Goal: Task Accomplishment & Management: Use online tool/utility

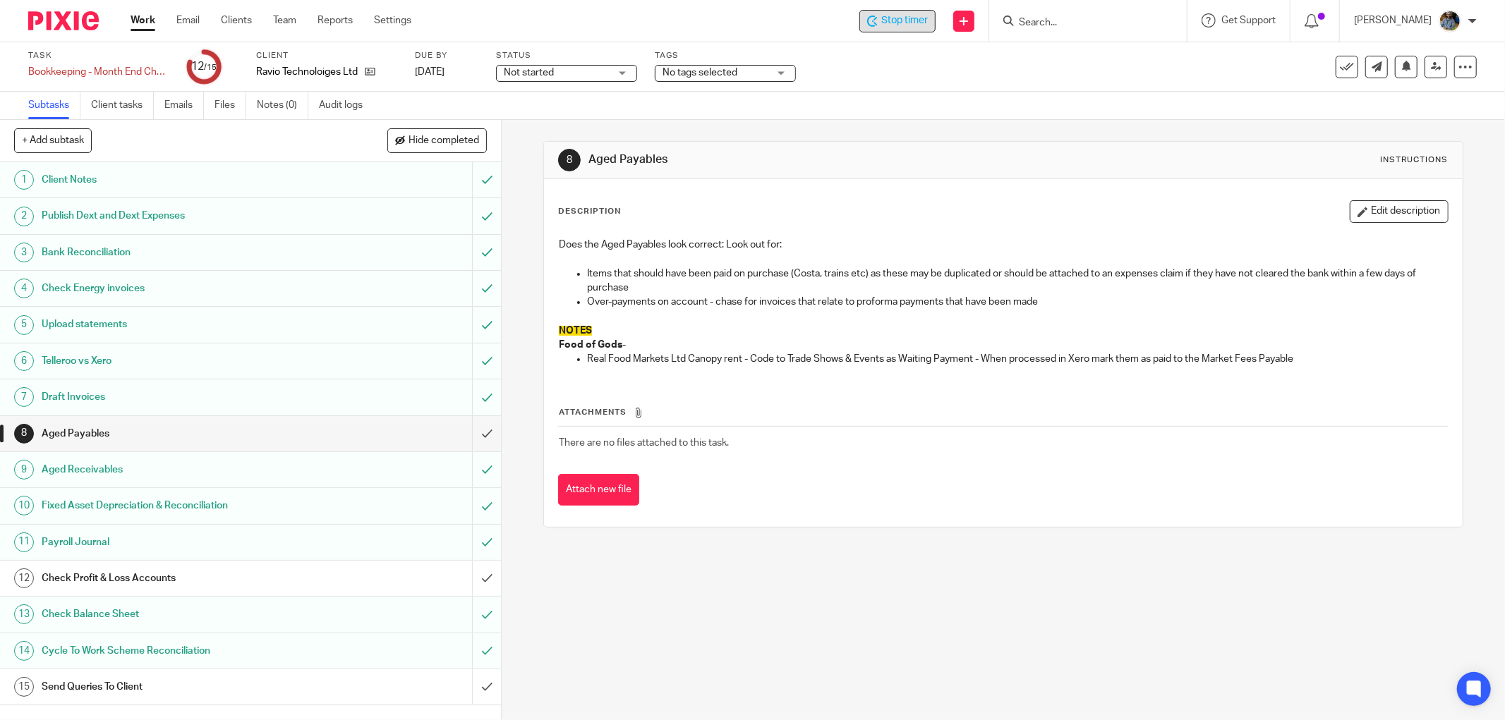
click at [913, 27] on span "Stop timer" at bounding box center [904, 20] width 47 height 15
click at [879, 29] on div "Start timer" at bounding box center [896, 21] width 78 height 23
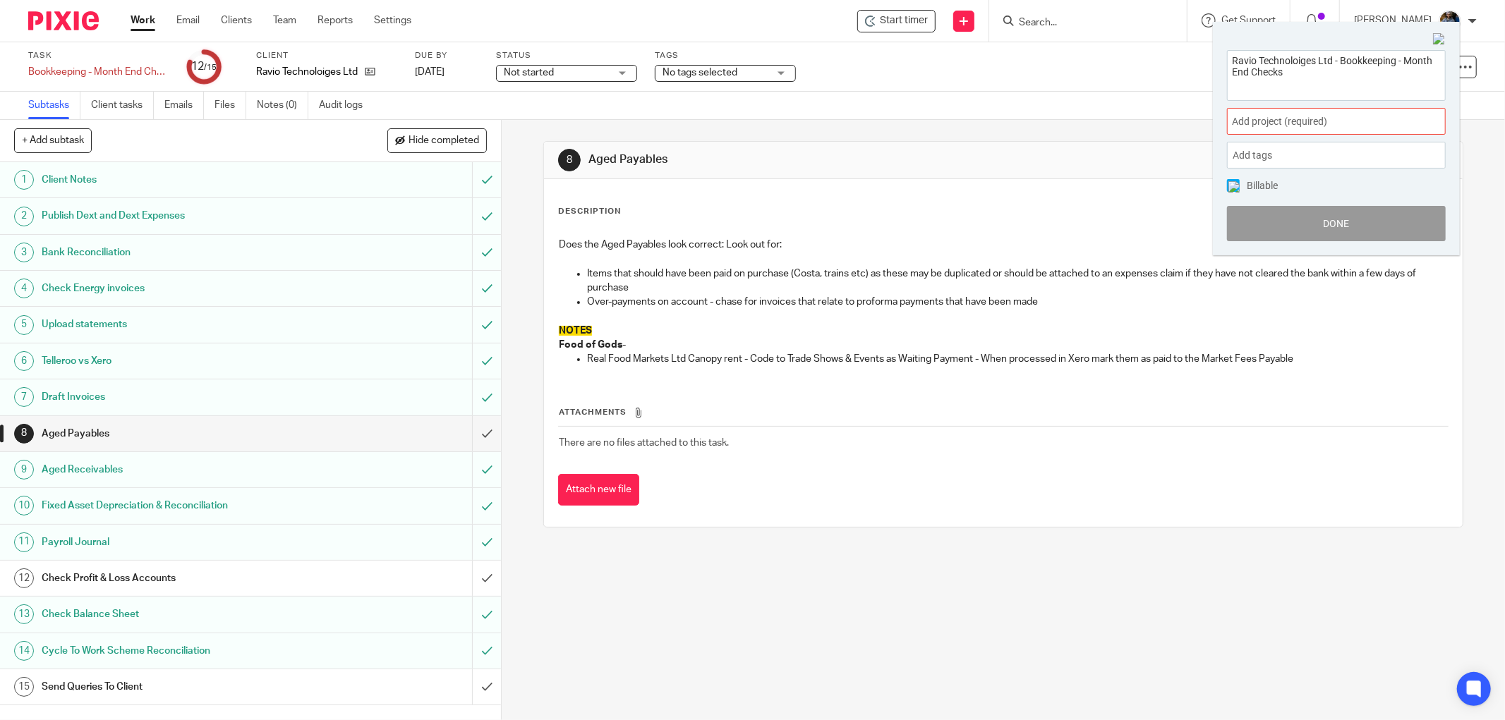
click at [1345, 121] on span "Add project (required) :" at bounding box center [1321, 121] width 178 height 15
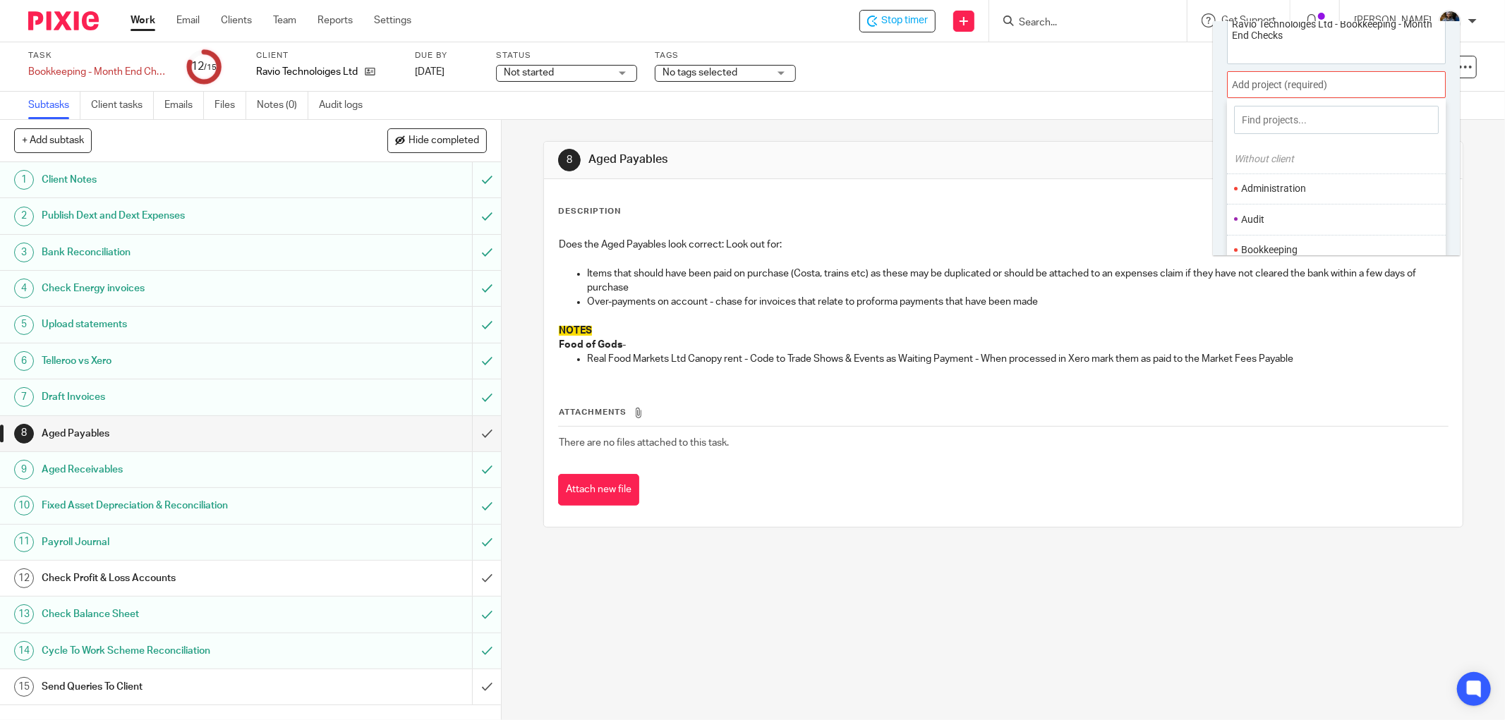
scroll to position [69, 0]
drag, startPoint x: 1286, startPoint y: 221, endPoint x: 1314, endPoint y: 222, distance: 28.2
click at [1285, 221] on li "Bookkeeping" at bounding box center [1333, 217] width 184 height 15
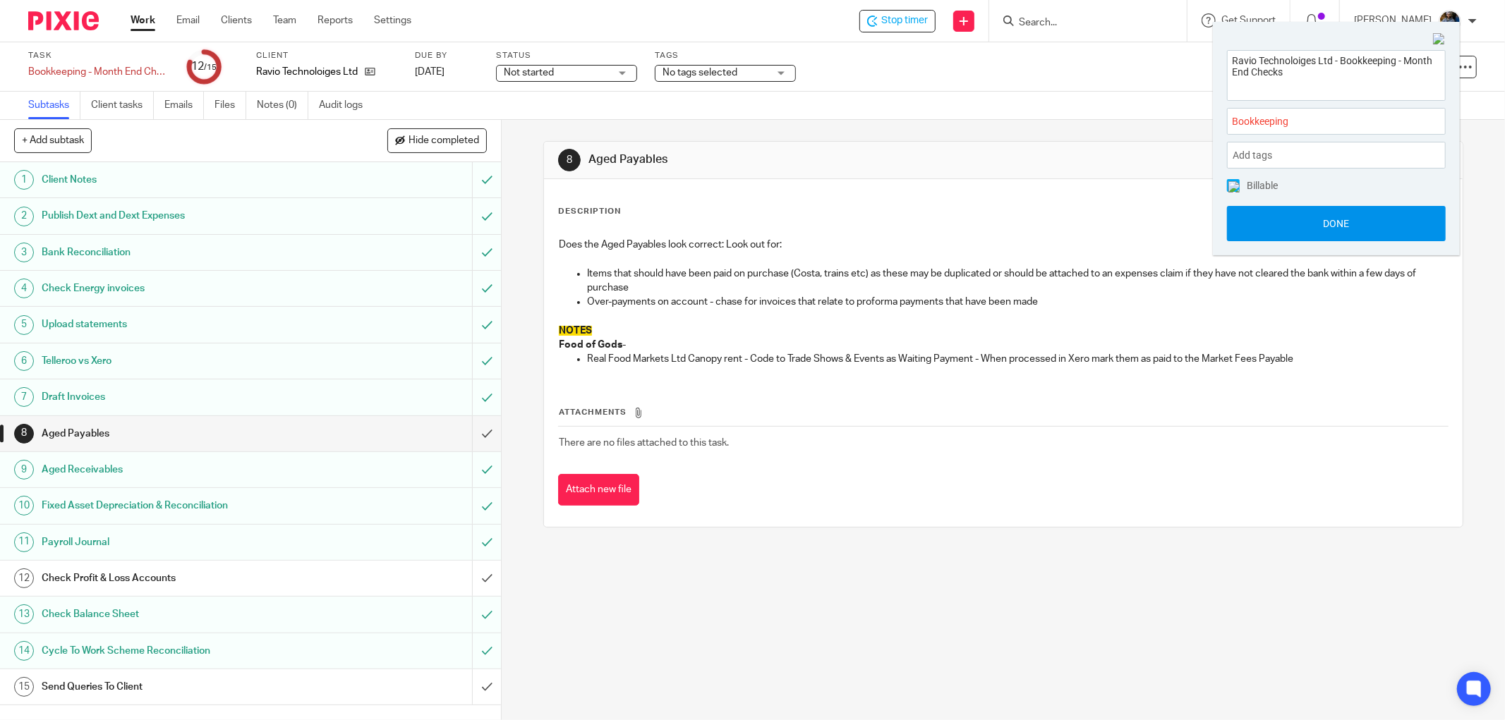
click at [1362, 229] on button "Done" at bounding box center [1336, 223] width 219 height 35
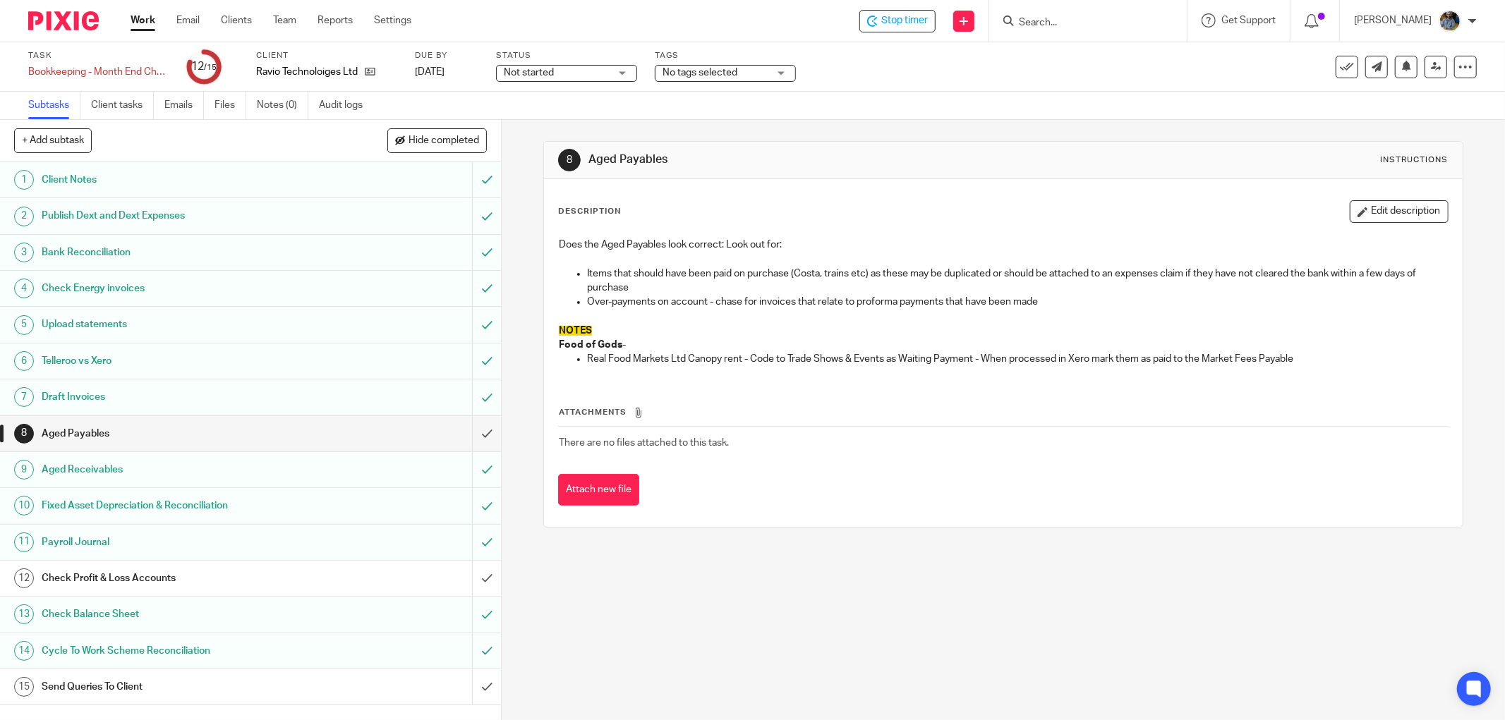
click at [1074, 171] on div "8 Aged Payables Instructions" at bounding box center [1003, 160] width 890 height 23
click at [988, 210] on div "Description Edit description" at bounding box center [1003, 211] width 890 height 23
click at [1340, 68] on icon at bounding box center [1347, 67] width 14 height 14
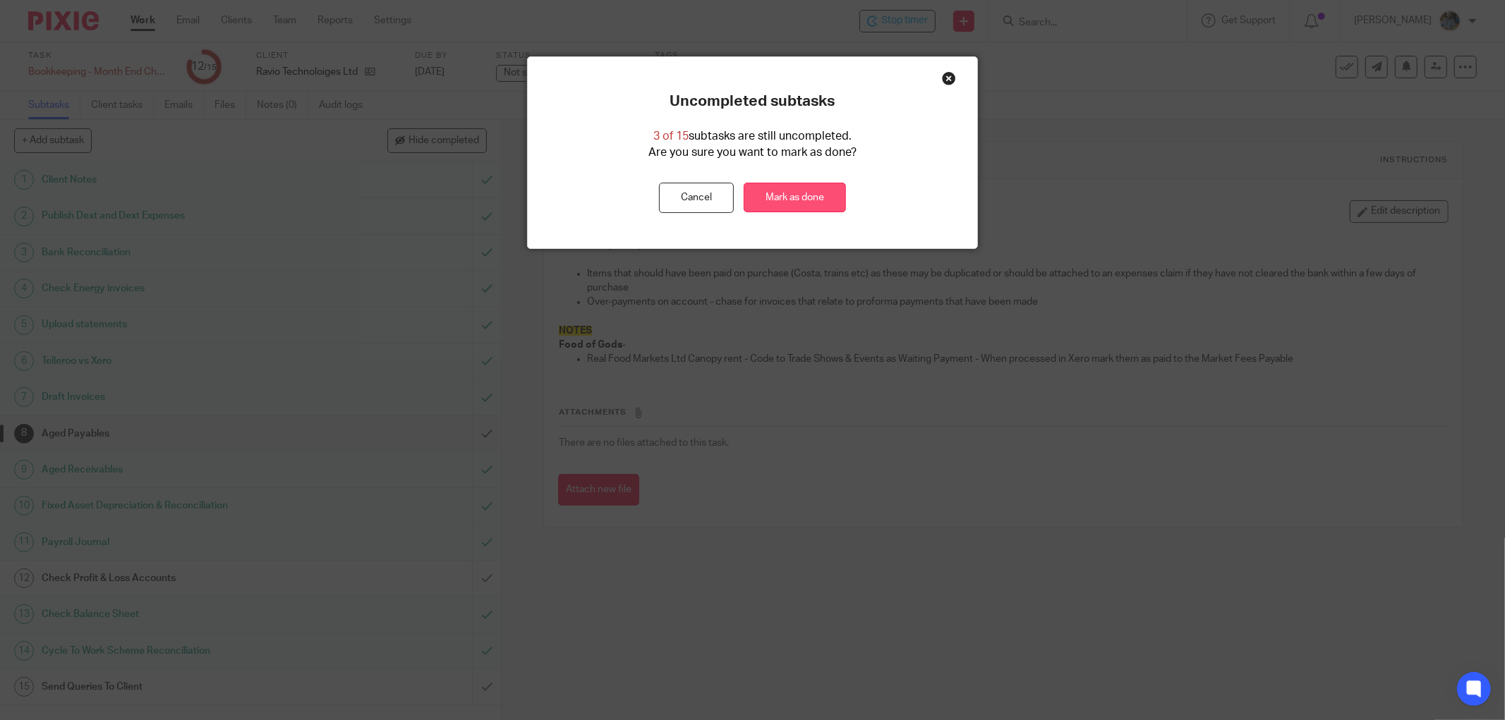
click at [766, 207] on link "Mark as done" at bounding box center [795, 198] width 102 height 30
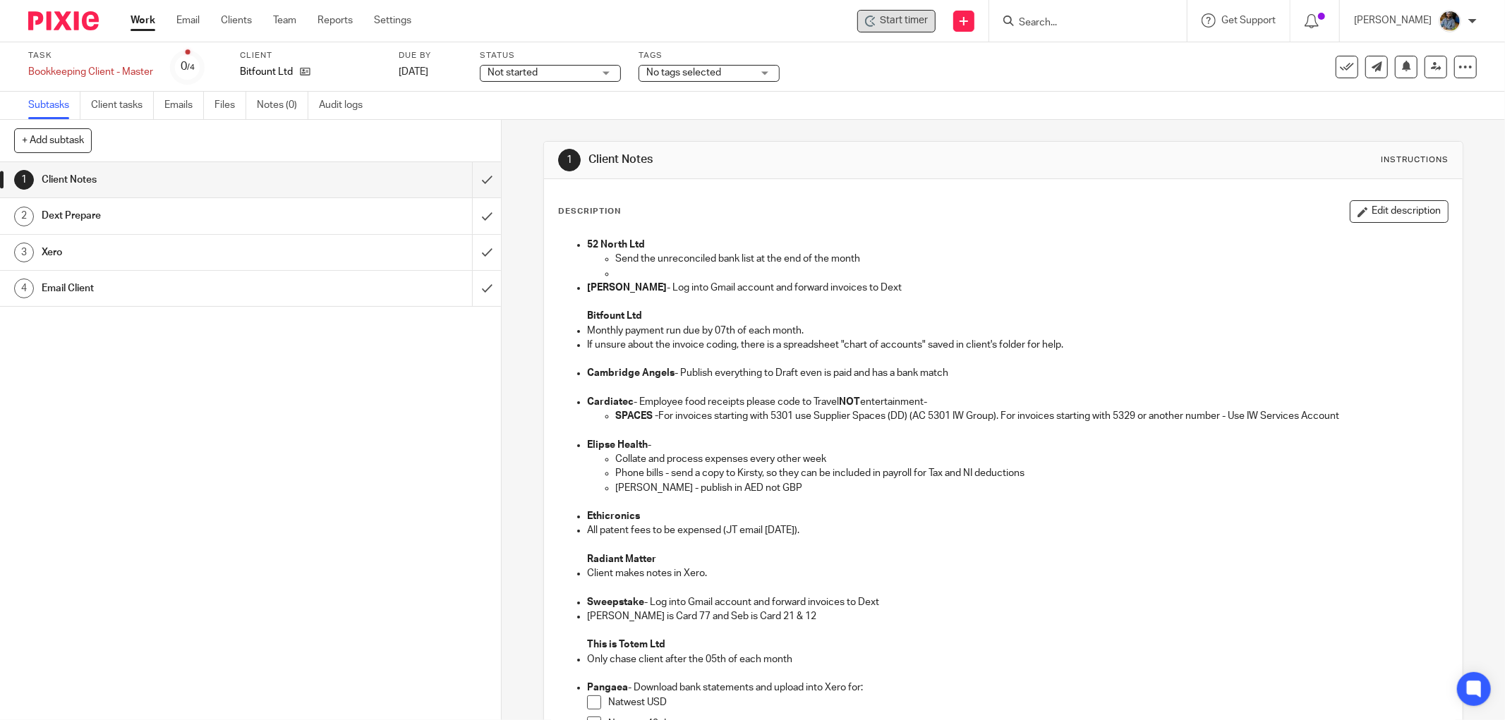
drag, startPoint x: 1010, startPoint y: 63, endPoint x: 958, endPoint y: 51, distance: 53.7
click at [1005, 62] on div "Task Bookkeeping Client - Master Save Bookkeeping Client - Master 0 /4 Client B…" at bounding box center [631, 67] width 1207 height 34
click at [911, 32] on div "Start timer Send new email Create task Add client Get Support Contact via email…" at bounding box center [968, 21] width 1072 height 42
click at [910, 23] on span "Start timer" at bounding box center [904, 20] width 48 height 15
click at [910, 18] on span "Start timer" at bounding box center [904, 20] width 48 height 15
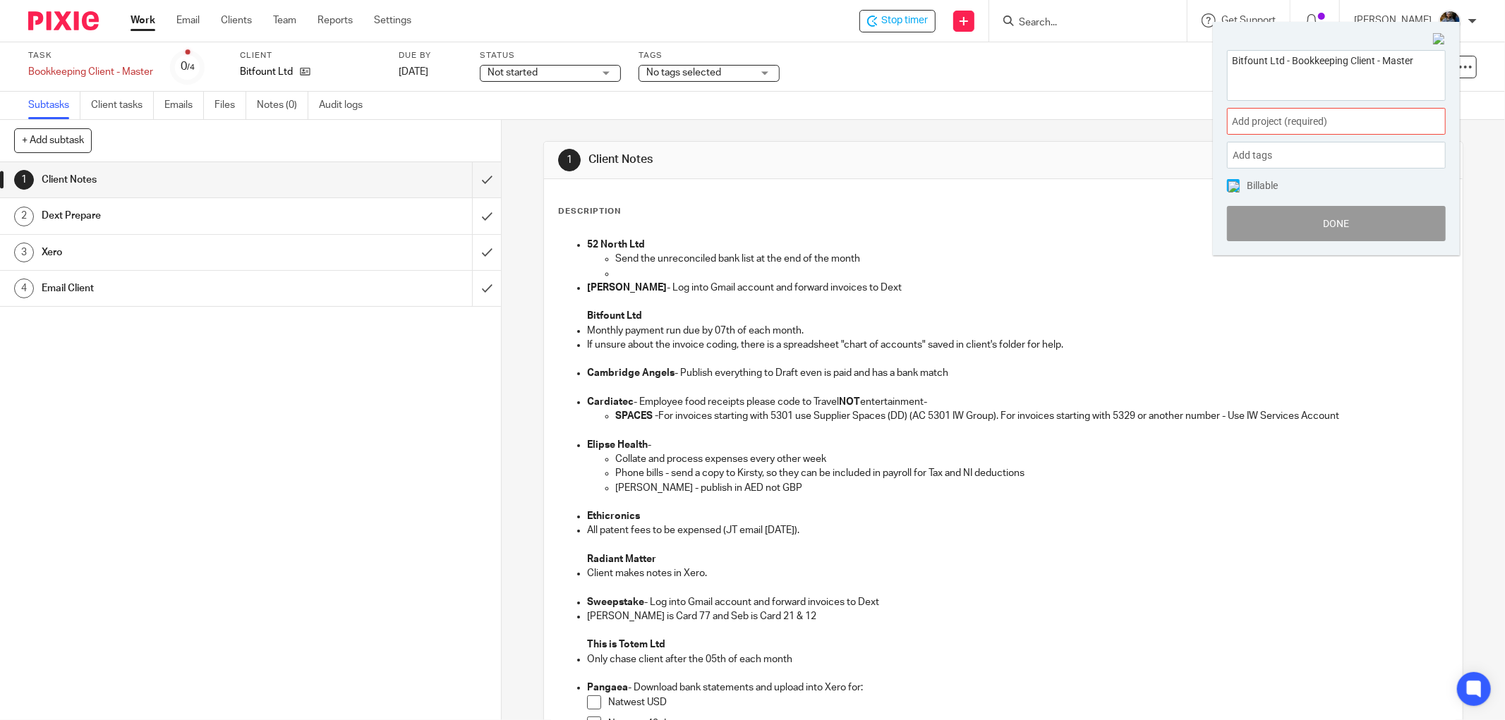
click at [1345, 123] on span "Add project (required) :" at bounding box center [1321, 121] width 178 height 15
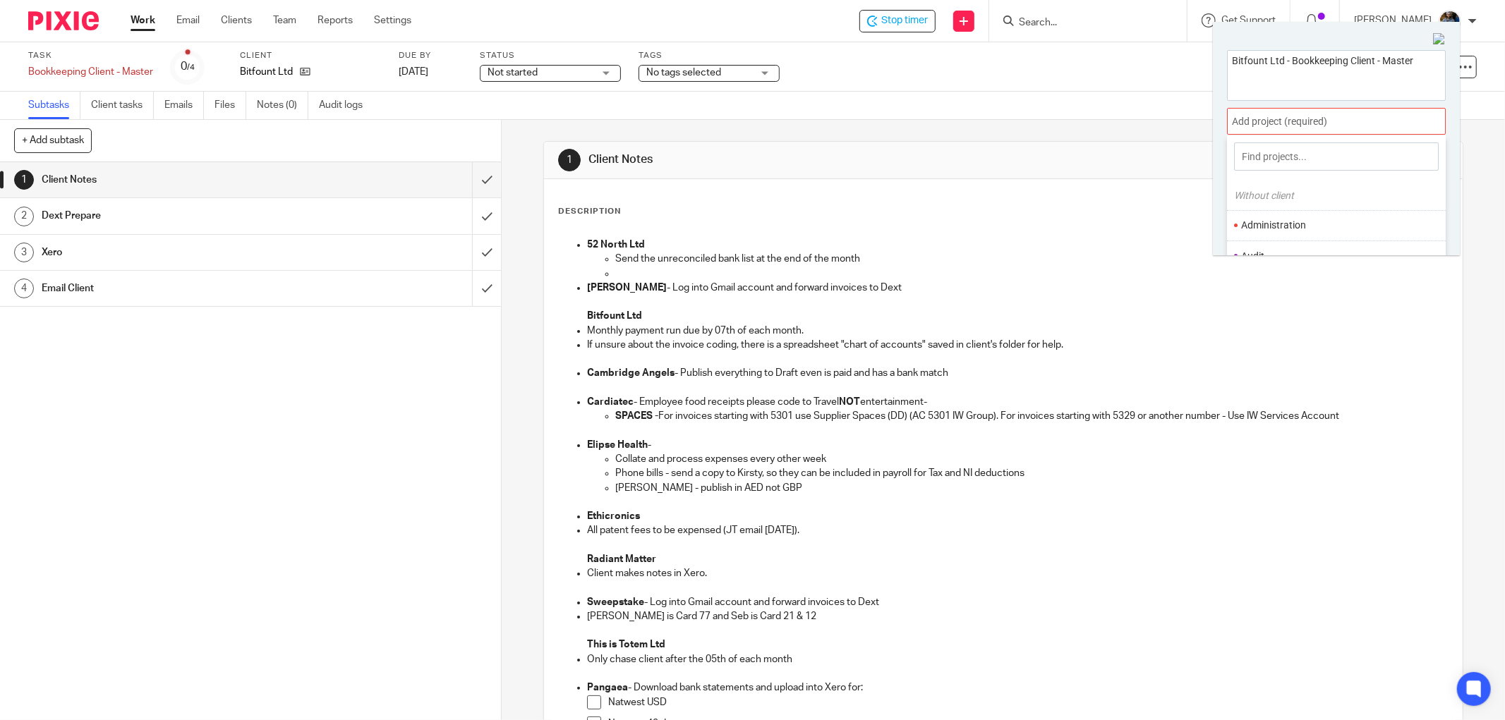
scroll to position [78, 0]
click at [1291, 215] on li "Bookkeeping" at bounding box center [1333, 208] width 184 height 15
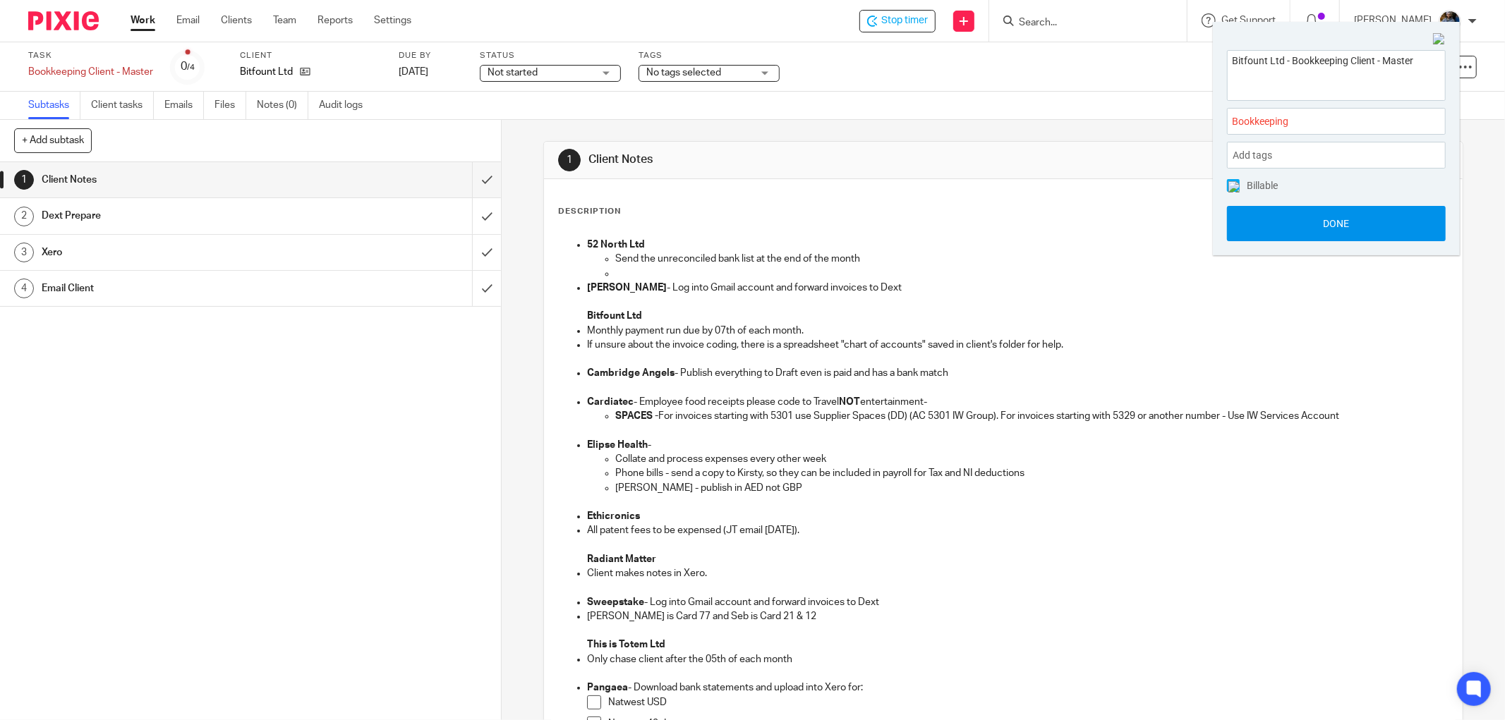
click at [1355, 229] on button "Done" at bounding box center [1336, 223] width 219 height 35
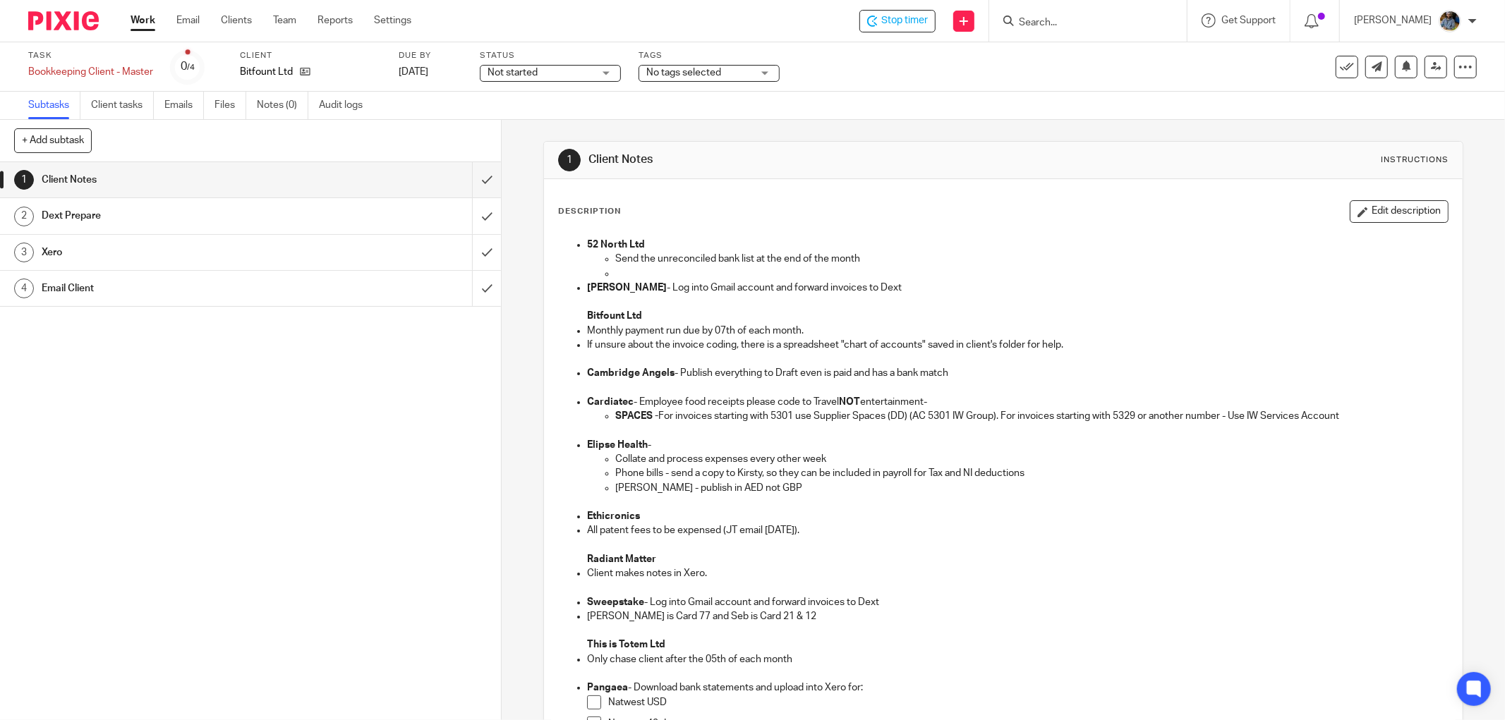
click at [974, 119] on div "Subtasks Client tasks Emails Files Notes (0) Audit logs" at bounding box center [752, 106] width 1505 height 28
